Goal: Task Accomplishment & Management: Manage account settings

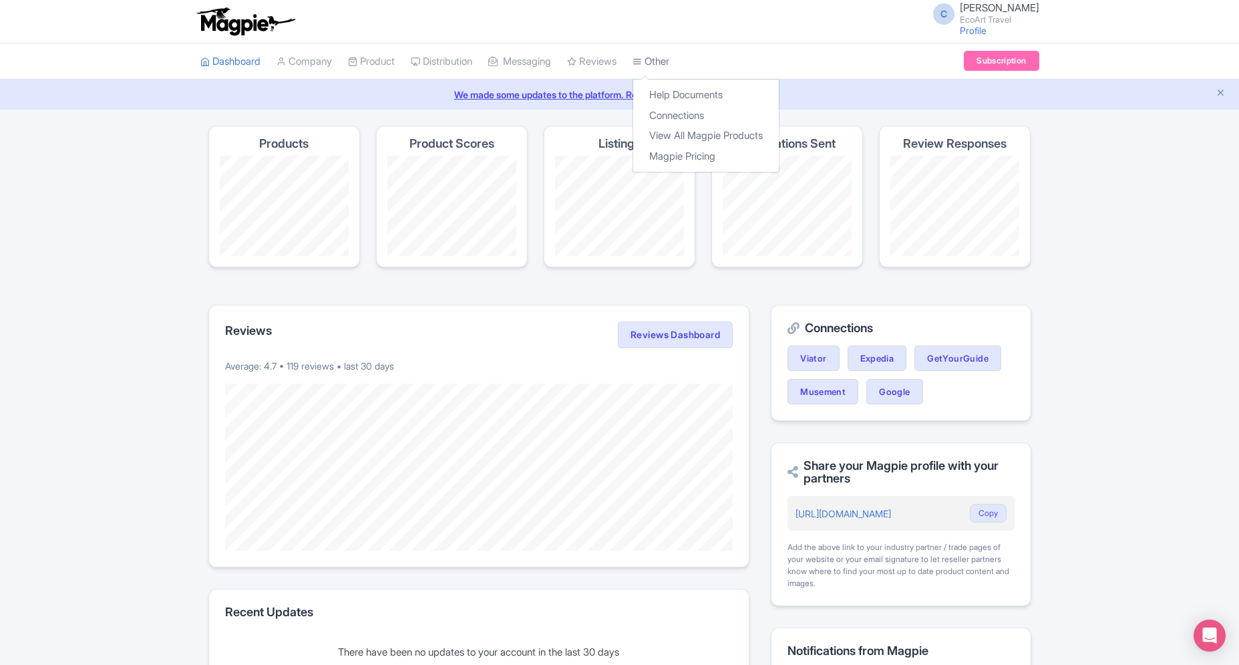
click at [669, 49] on link "Other" at bounding box center [651, 61] width 37 height 37
click at [676, 116] on link "Connections" at bounding box center [706, 116] width 146 height 21
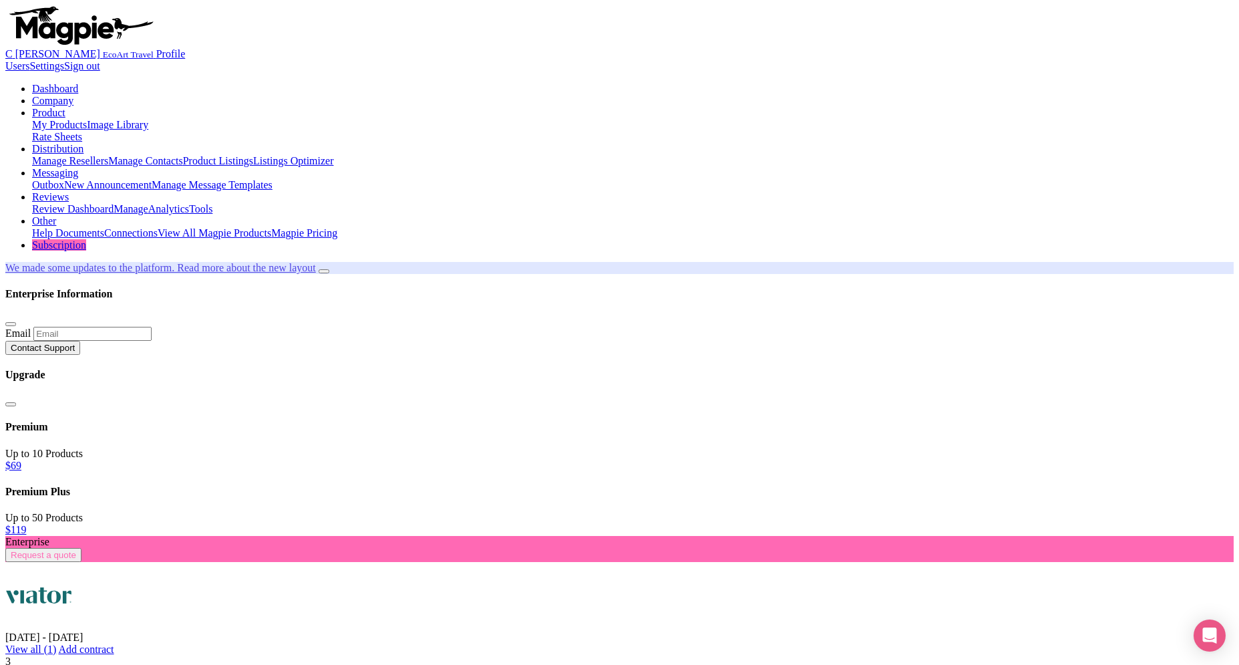
click at [168, 38] on link "EcoArt Travel (6700)" at bounding box center [121, 32] width 92 height 11
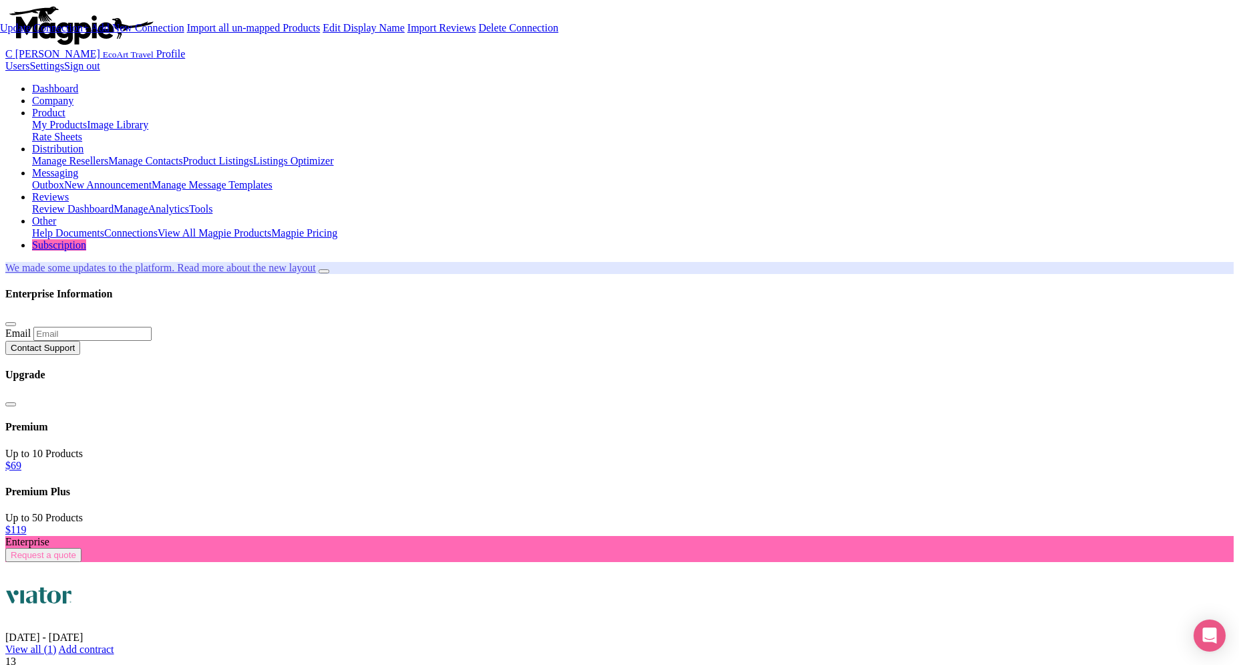
click at [83, 33] on link "Update Connection" at bounding box center [41, 27] width 83 height 11
type input "Saving..."
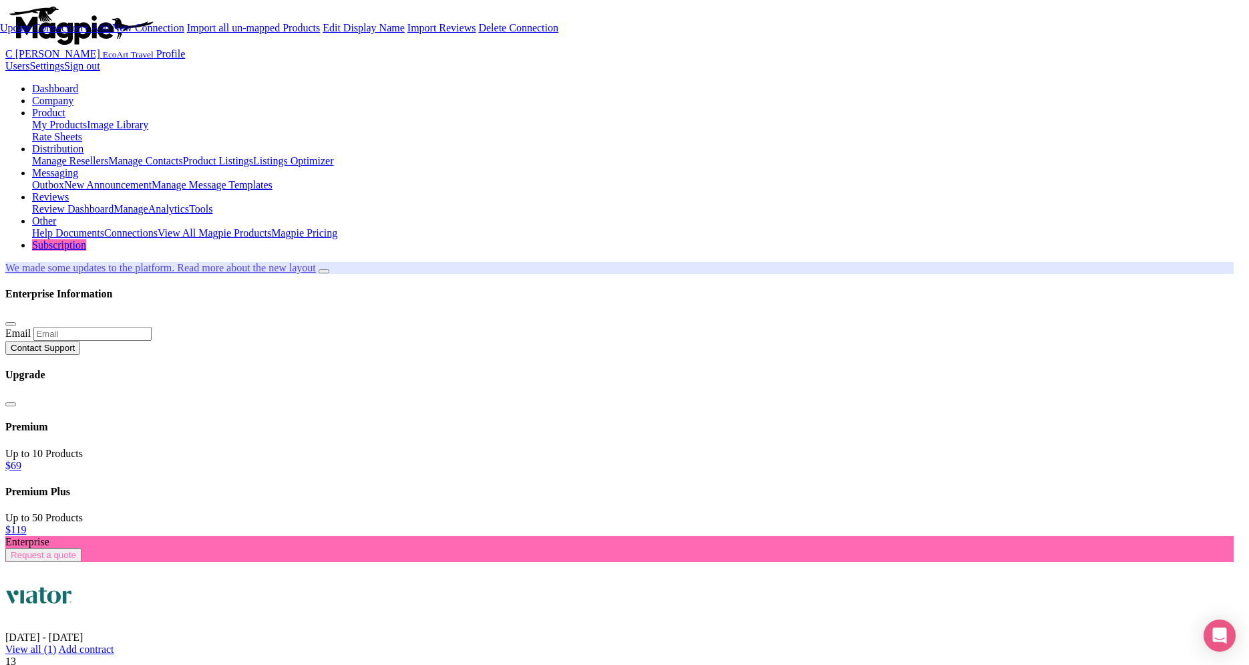
type input "Saving..."
paste input "213351"
type input "213351"
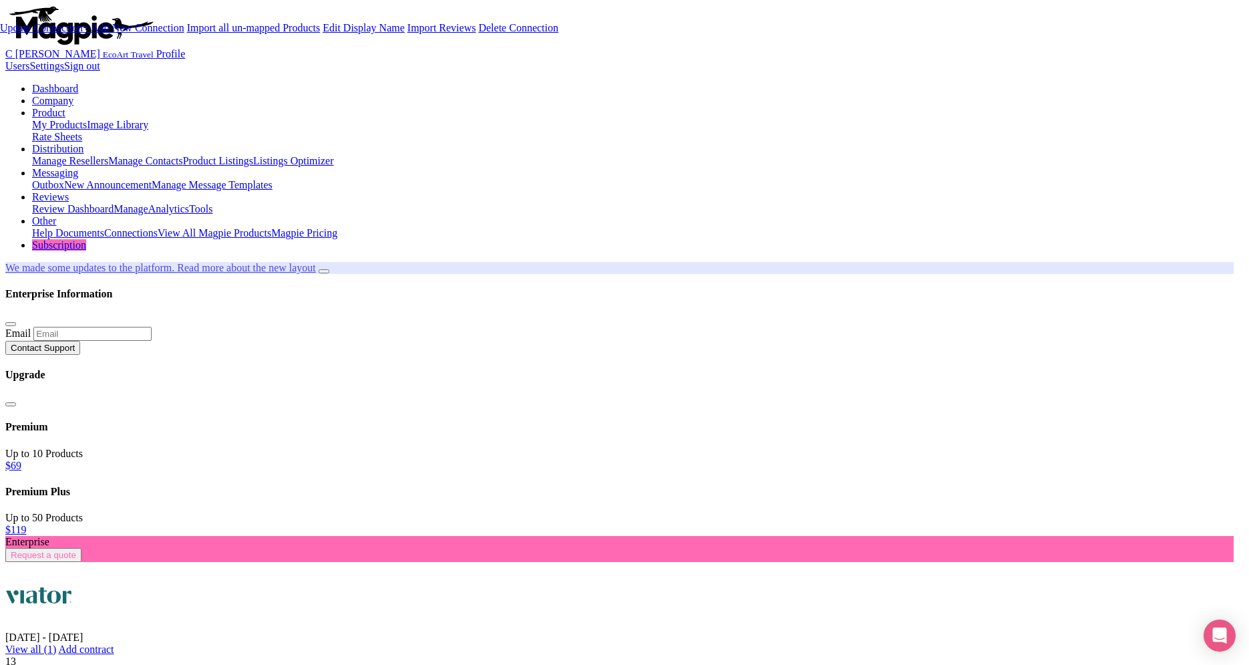
type input "Update Information"
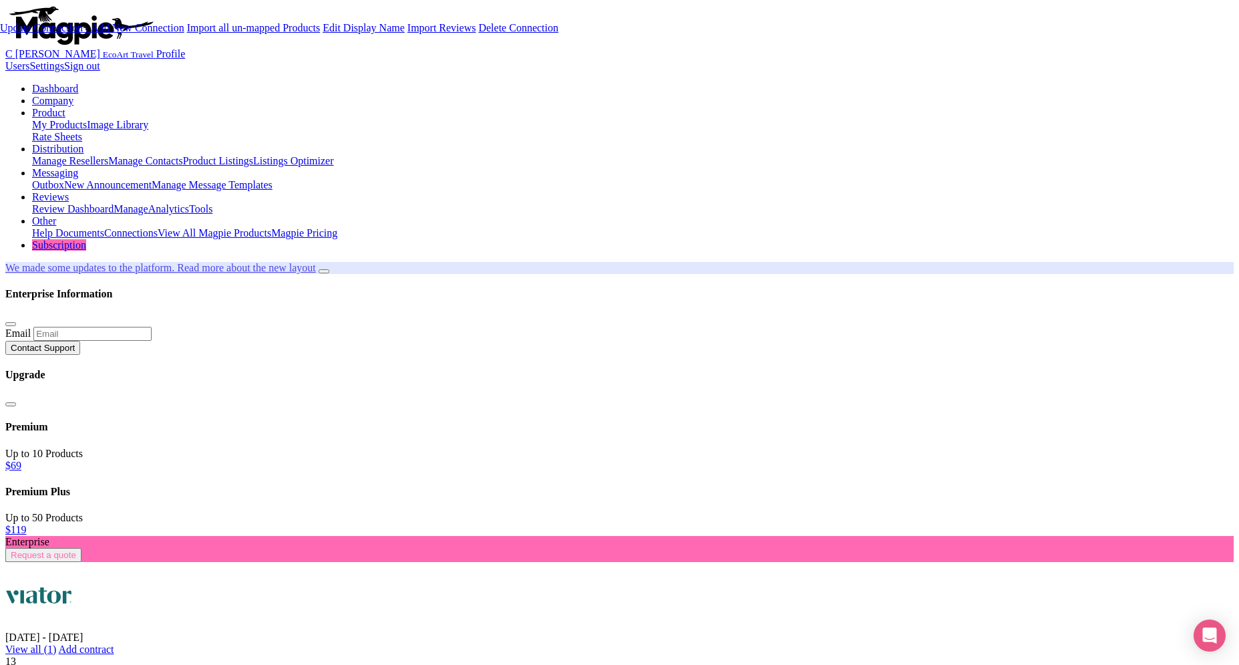
click at [433, 33] on link "Import Reviews" at bounding box center [441, 27] width 69 height 11
